Goal: Browse casually

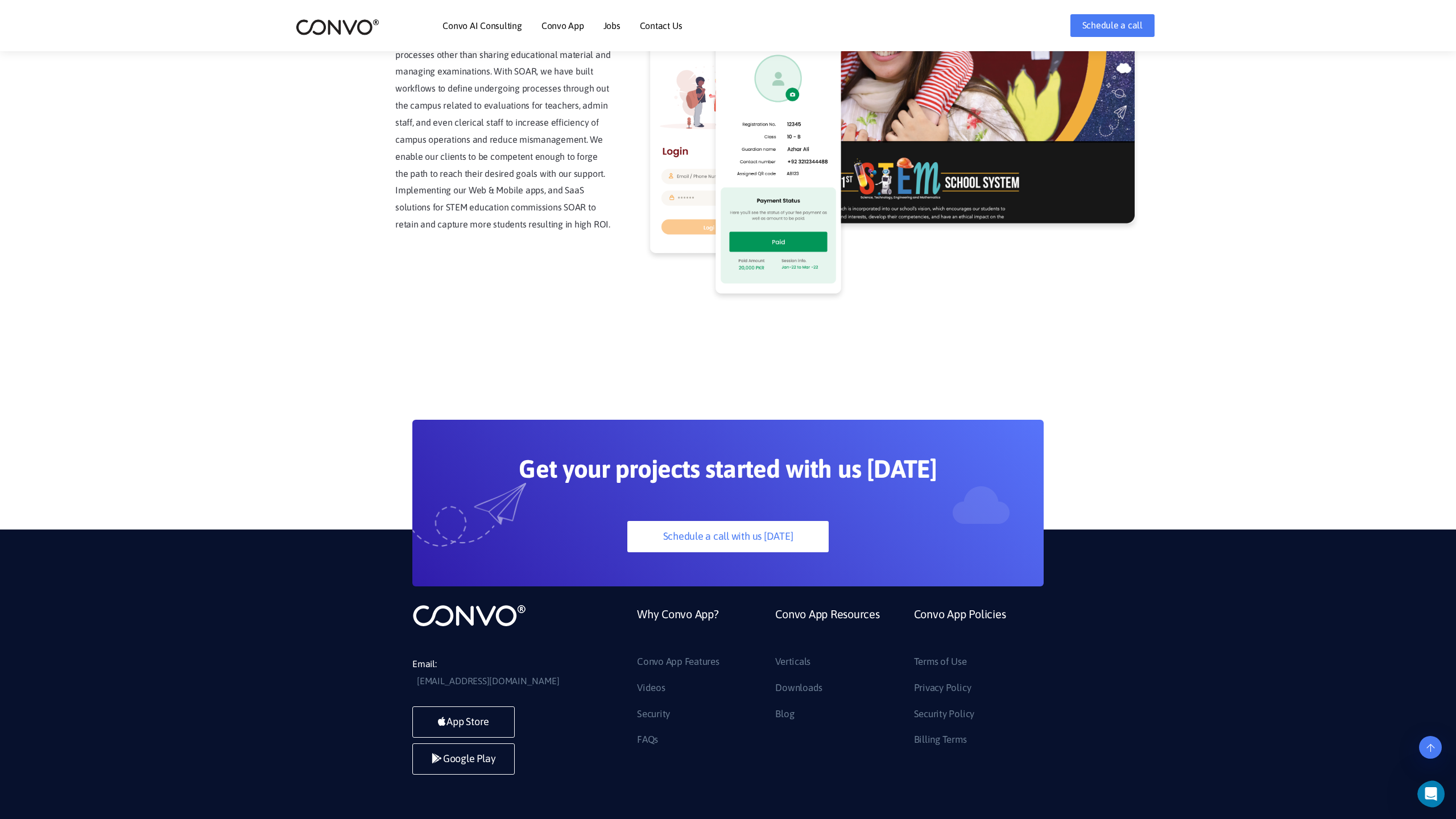
scroll to position [2894, 0]
